Goal: Find specific page/section: Find specific page/section

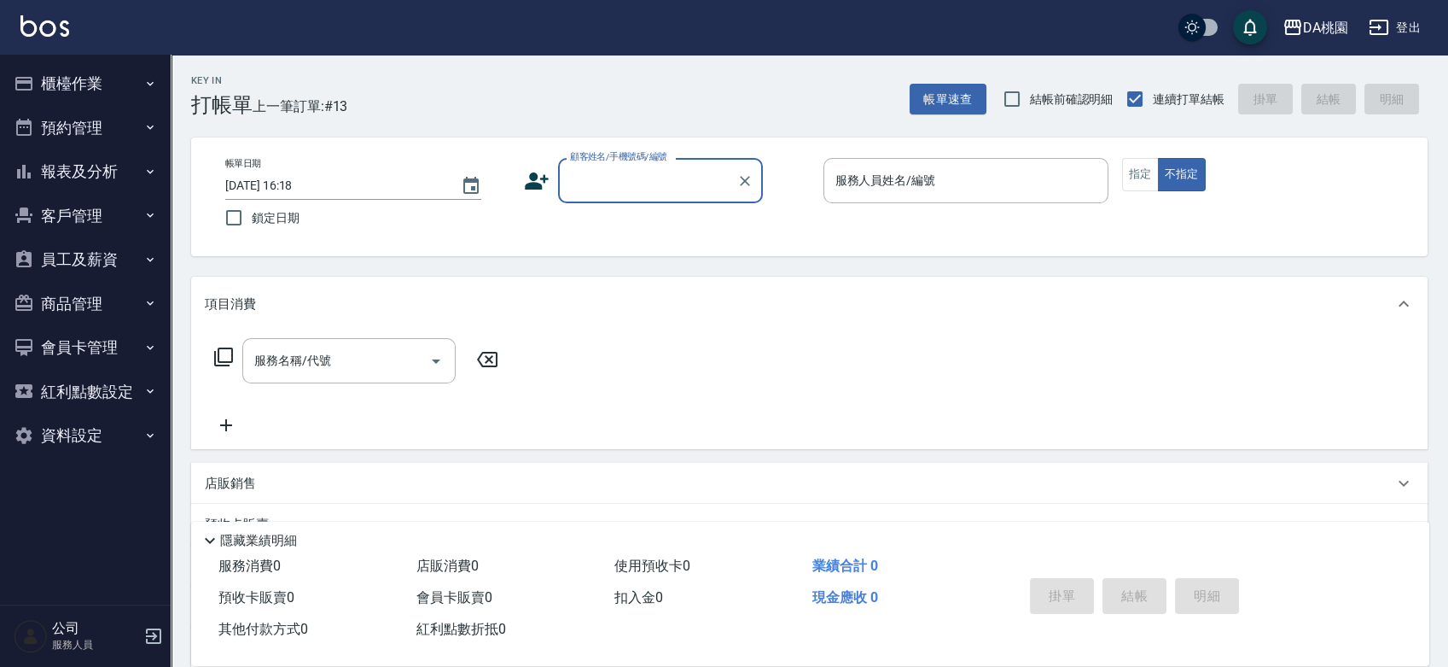
click at [51, 160] on button "報表及分析" at bounding box center [85, 171] width 157 height 44
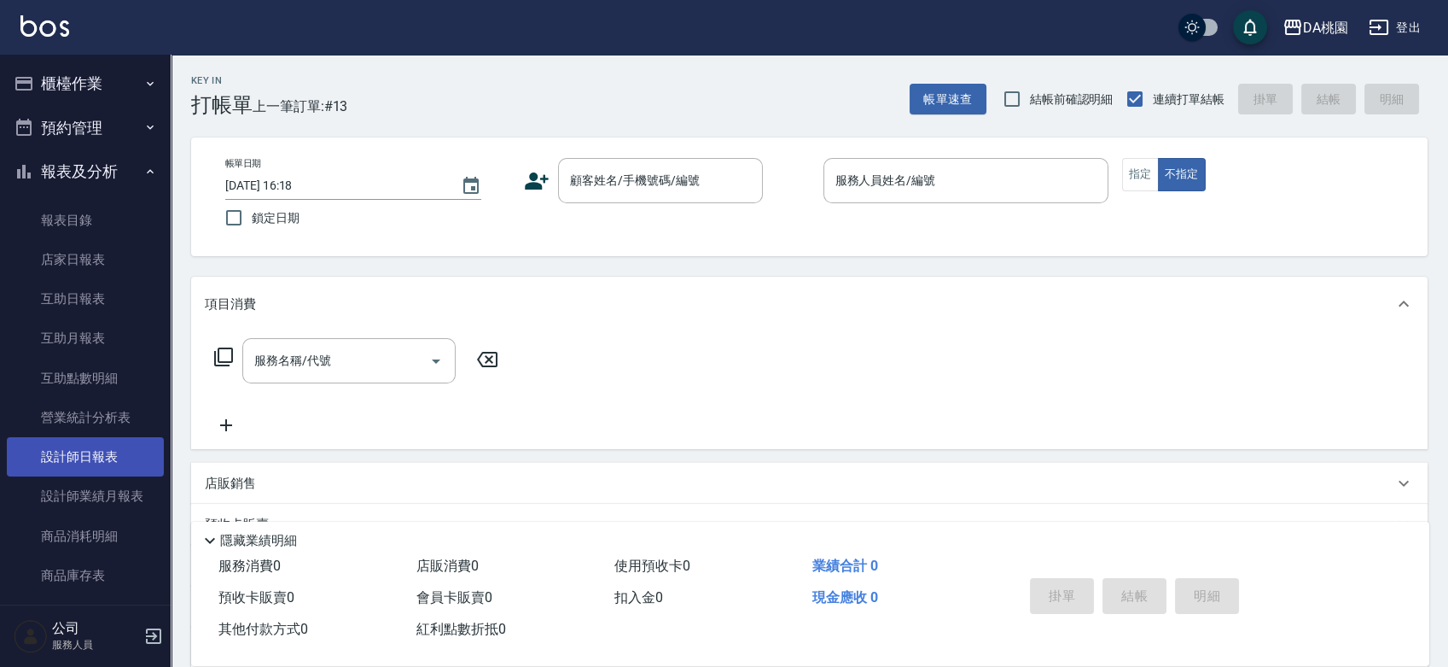
click at [109, 440] on link "設計師日報表" at bounding box center [85, 456] width 157 height 39
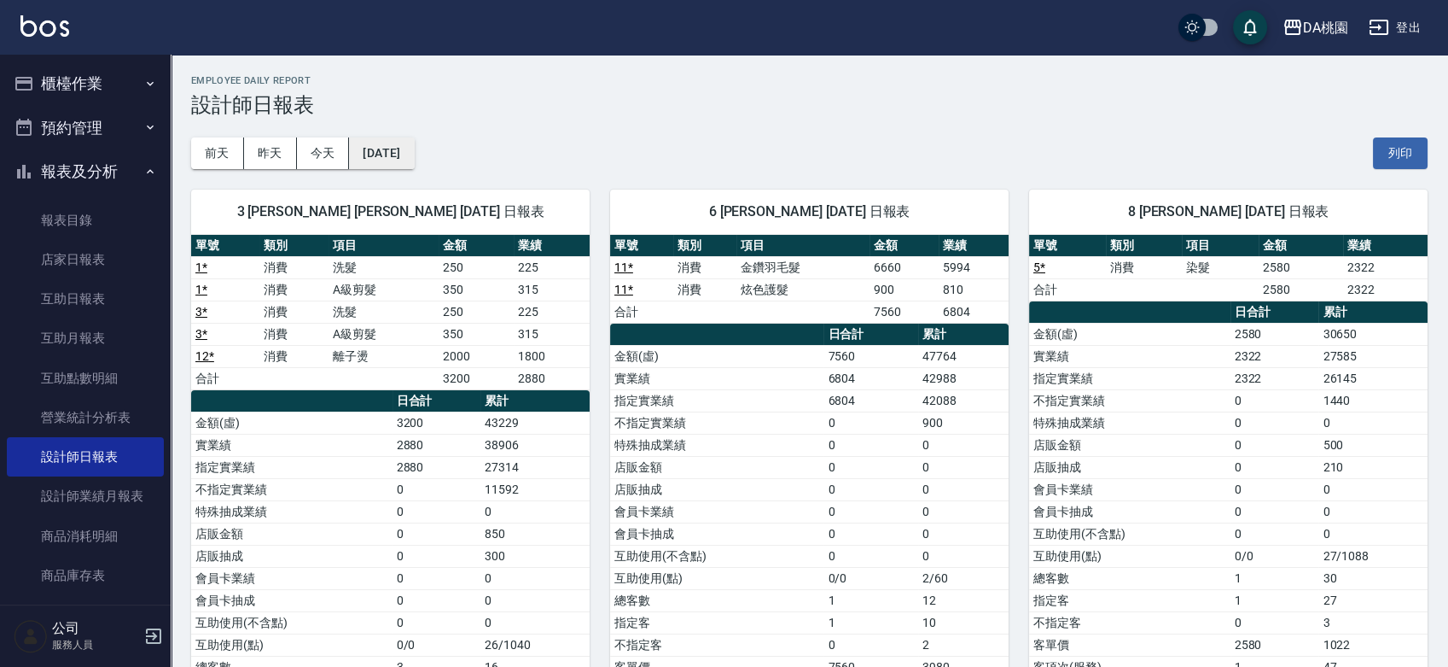
click at [414, 155] on button "[DATE]" at bounding box center [381, 153] width 65 height 32
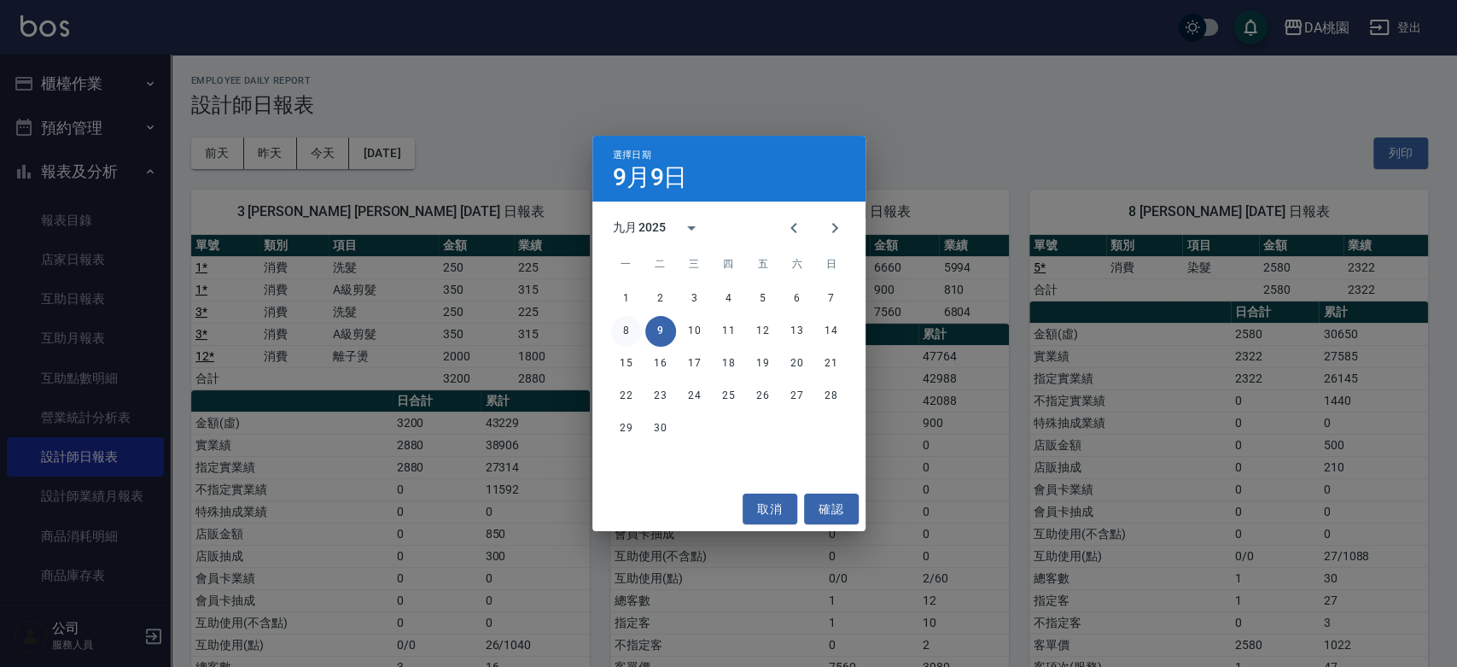
click at [621, 333] on button "8" at bounding box center [626, 331] width 31 height 31
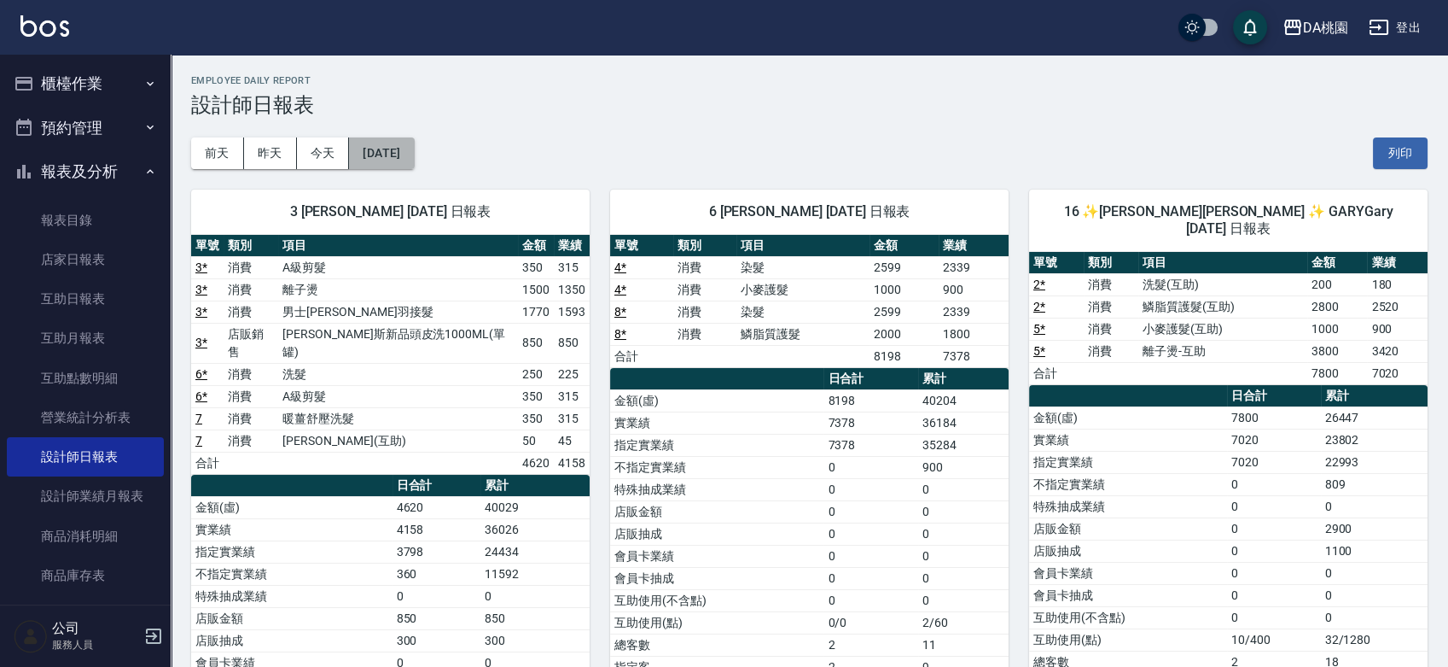
click at [404, 155] on button "[DATE]" at bounding box center [381, 153] width 65 height 32
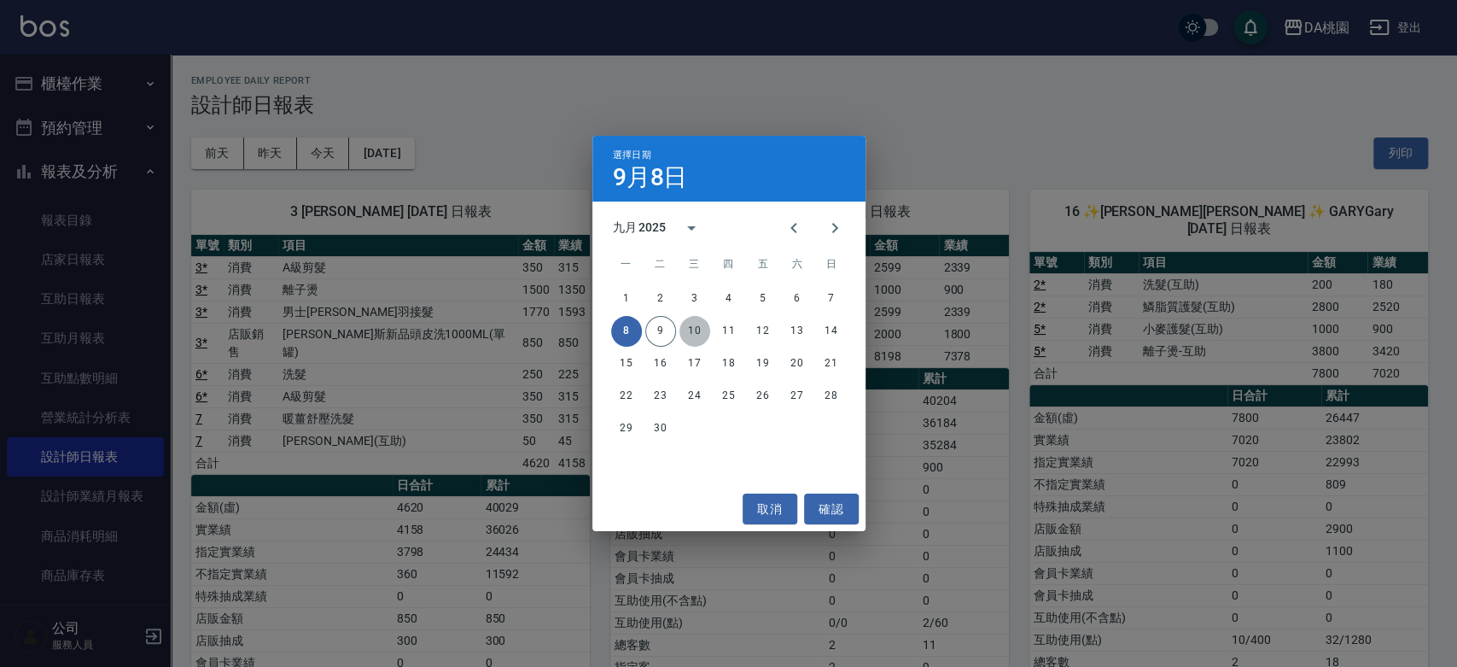
click at [691, 333] on button "10" at bounding box center [694, 331] width 31 height 31
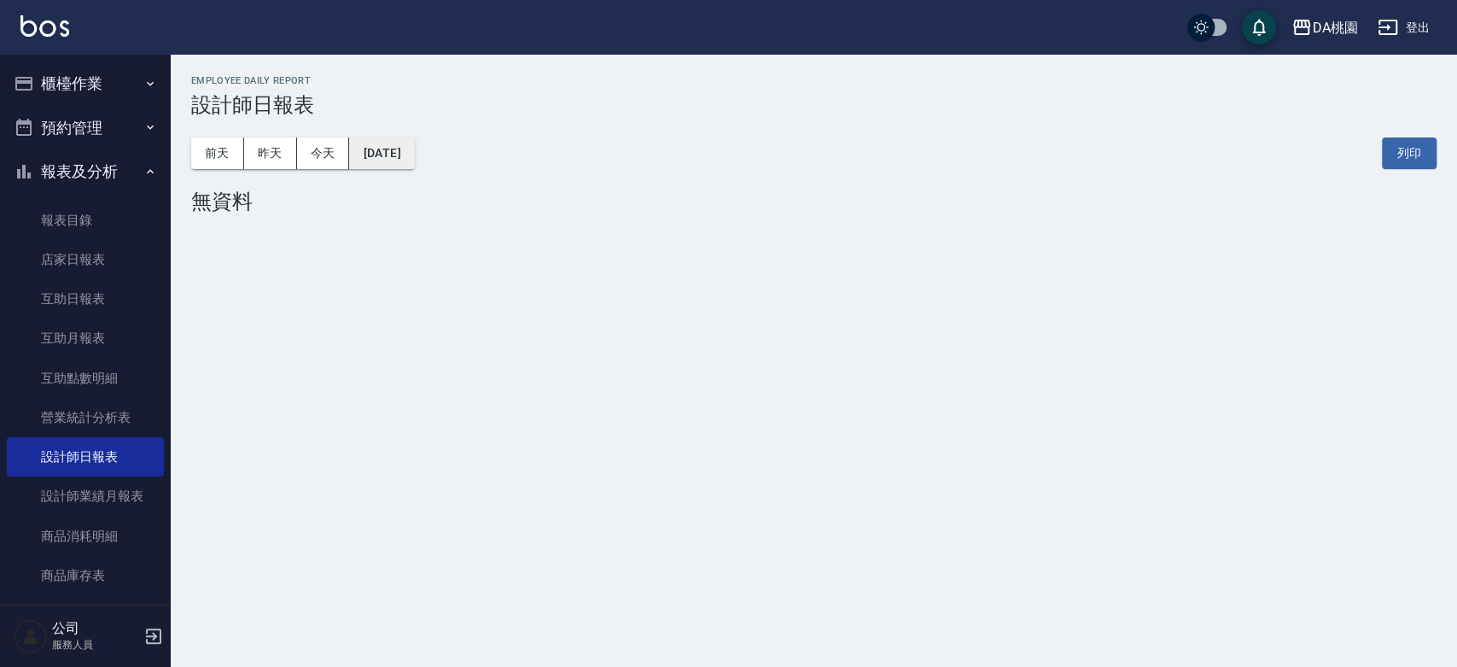
click at [373, 147] on button "[DATE]" at bounding box center [381, 153] width 65 height 32
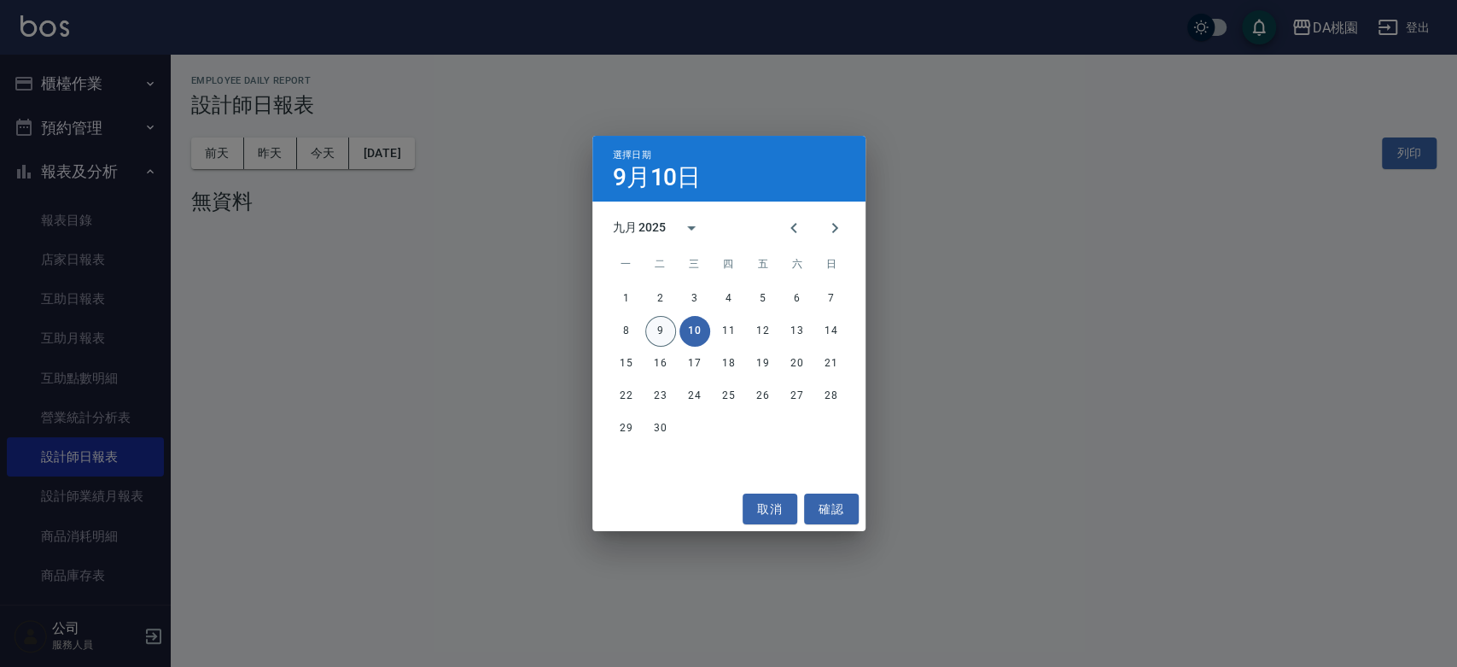
click at [655, 337] on button "9" at bounding box center [660, 331] width 31 height 31
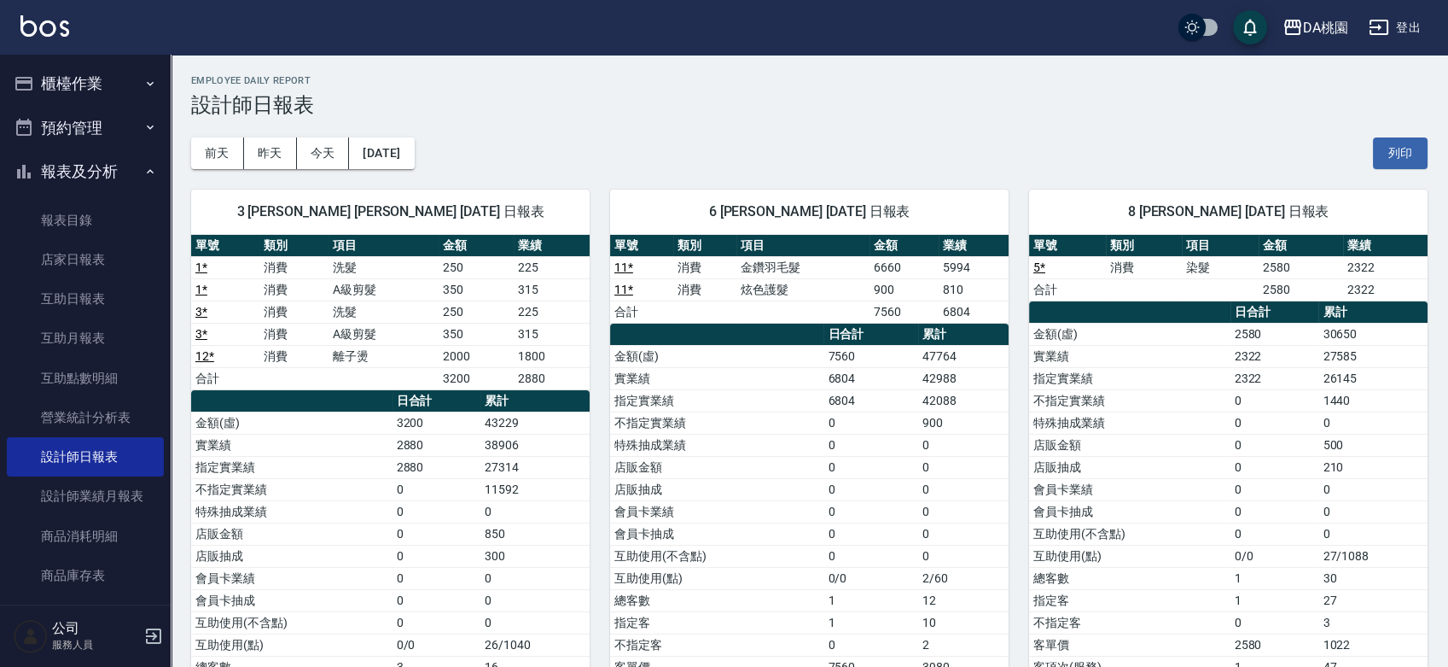
click at [99, 87] on button "櫃檯作業" at bounding box center [85, 83] width 157 height 44
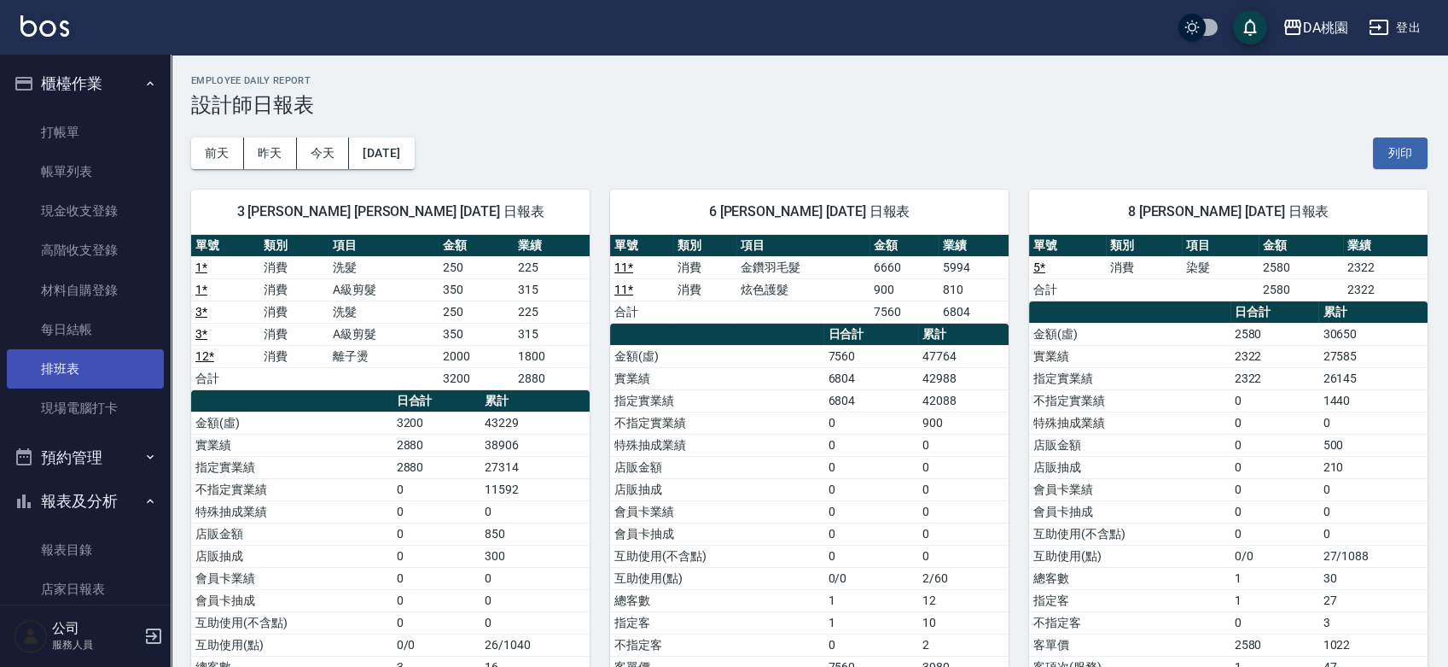
click at [83, 367] on link "排班表" at bounding box center [85, 368] width 157 height 39
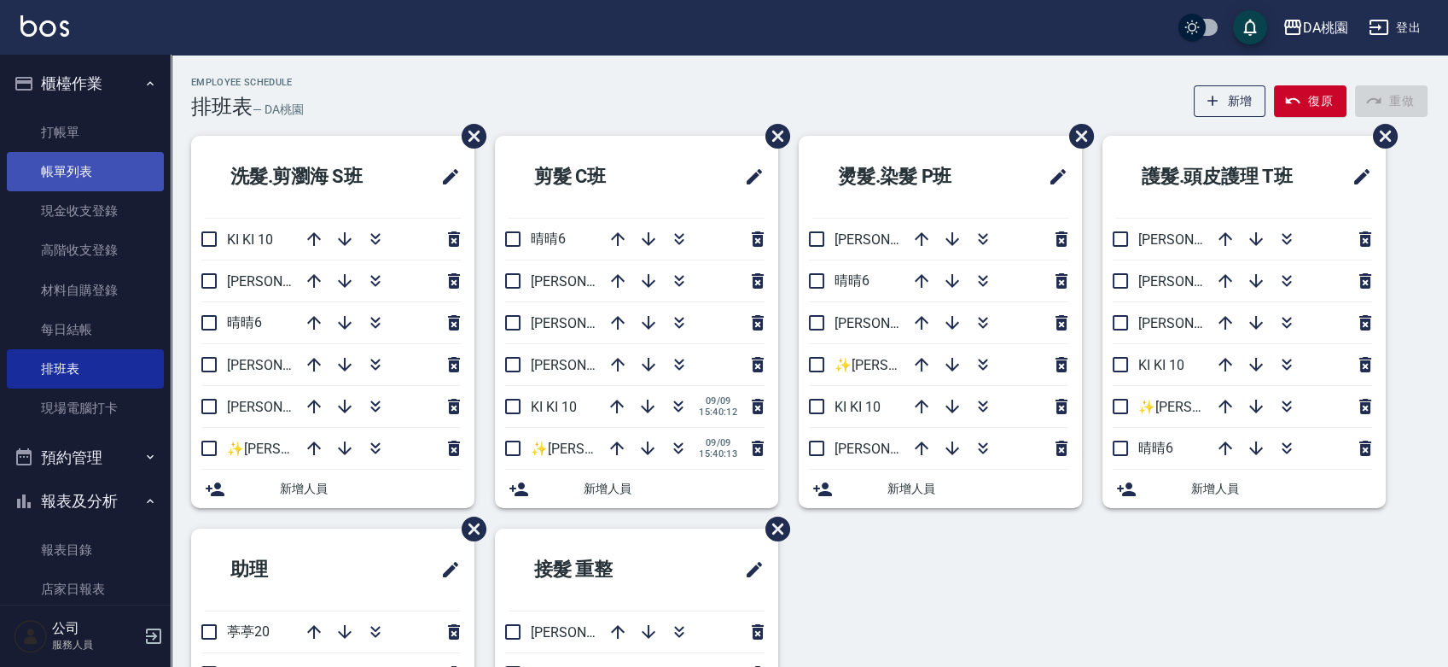
click at [84, 175] on link "帳單列表" at bounding box center [85, 171] width 157 height 39
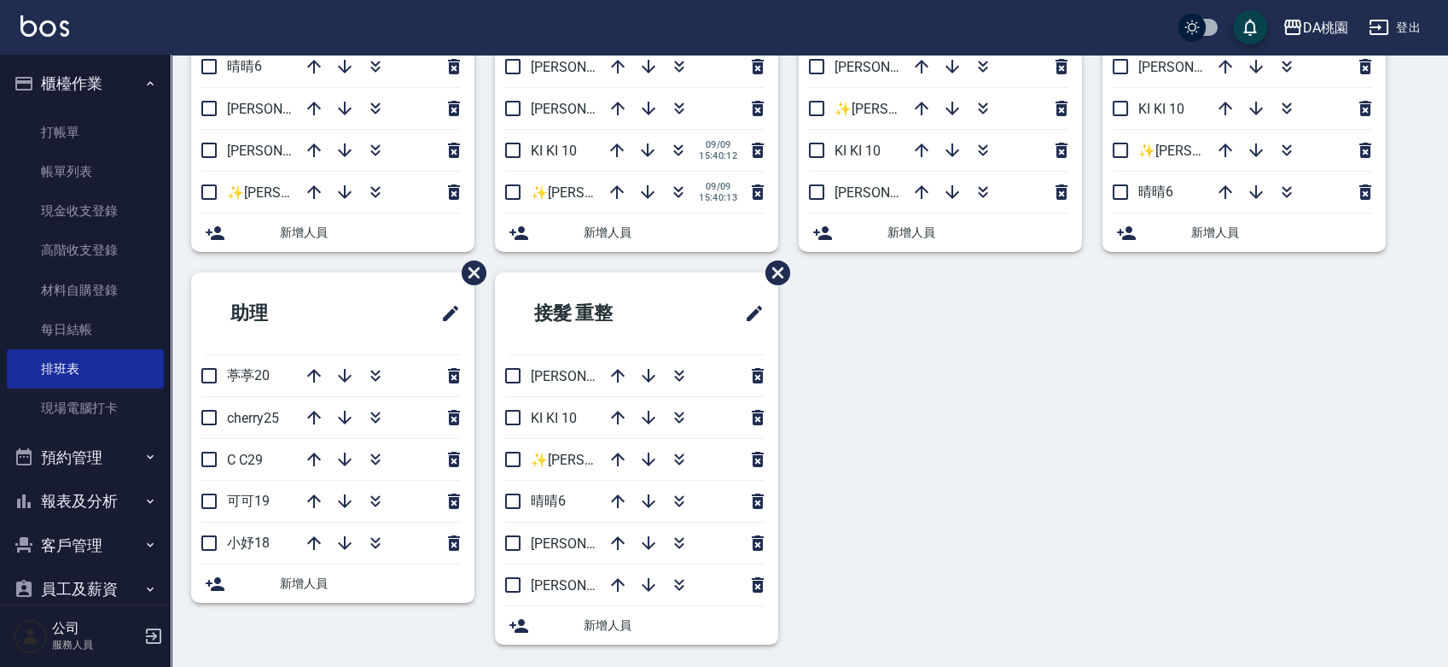
scroll to position [259, 0]
